Goal: Information Seeking & Learning: Learn about a topic

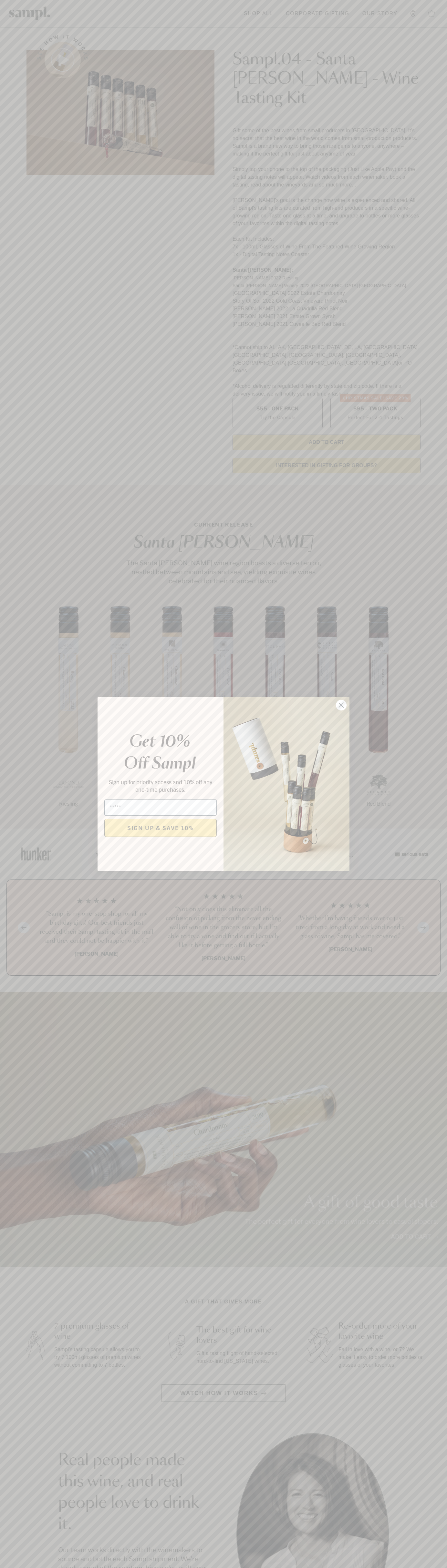
click at [341, 705] on icon "Close dialog" at bounding box center [341, 705] width 4 height 4
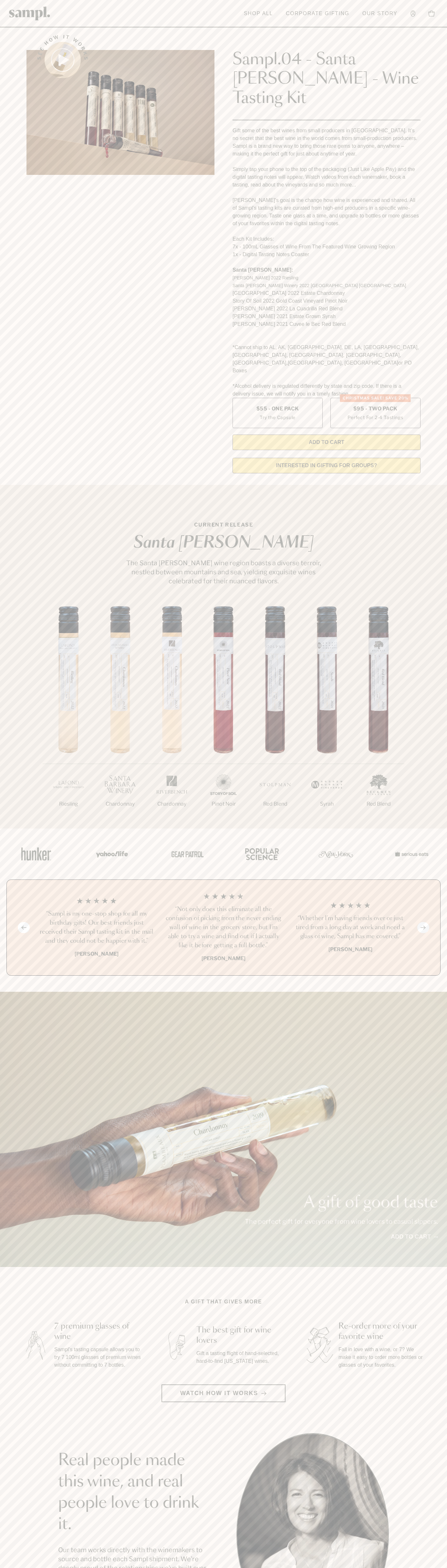
click at [347, 7] on link "Corporate Gifting" at bounding box center [317, 13] width 70 height 14
click at [446, 418] on html "Skip to main content Toggle navigation menu Shop All Corporate Gifting Our Stor…" at bounding box center [224, 1304] width 447 height 2608
click at [252, 1567] on html "Skip to main content Toggle navigation menu Shop All Corporate Gifting Our Stor…" at bounding box center [224, 1304] width 447 height 2608
click at [31, 1382] on main "See how it works Sampl.04 - Santa Barbara - Wine Tasting Kit Gift some of the b…" at bounding box center [224, 1229] width 447 height 2458
click at [375, 398] on label "Christmas SALE! Save 20% $95 - Two Pack Perfect For 2-4 Tastings" at bounding box center [375, 413] width 90 height 30
